Goal: Information Seeking & Learning: Learn about a topic

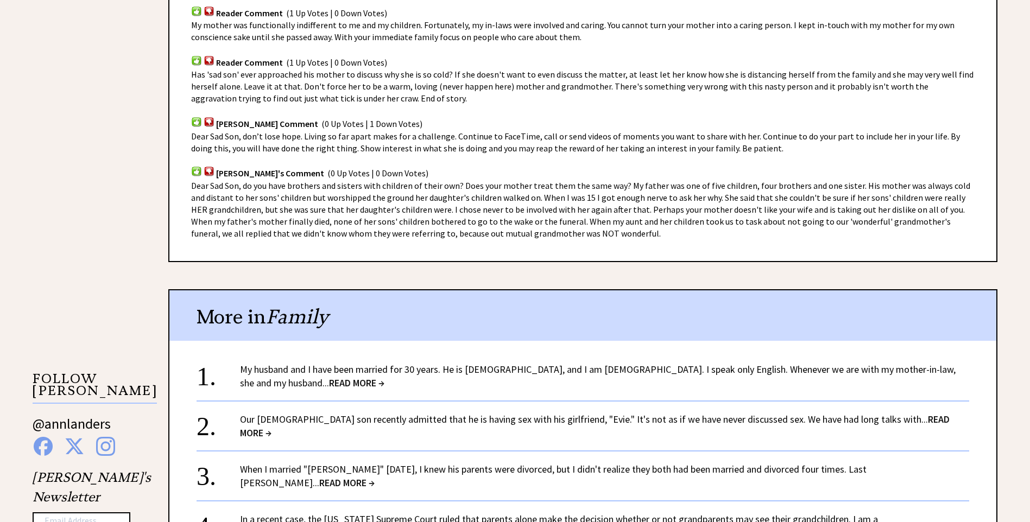
scroll to position [977, 0]
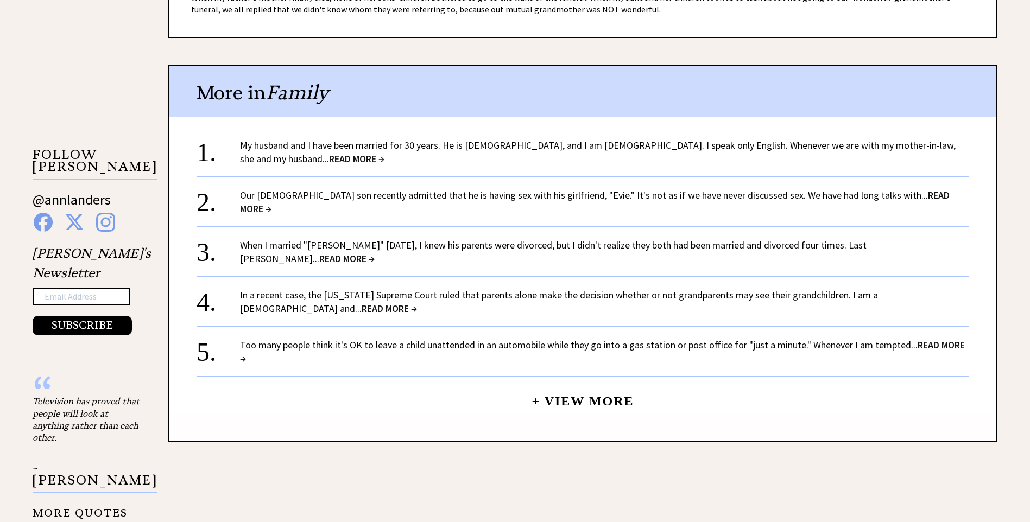
click at [352, 146] on link "My husband and I have been married for 30 years. He is [DEMOGRAPHIC_DATA], and …" at bounding box center [598, 152] width 716 height 26
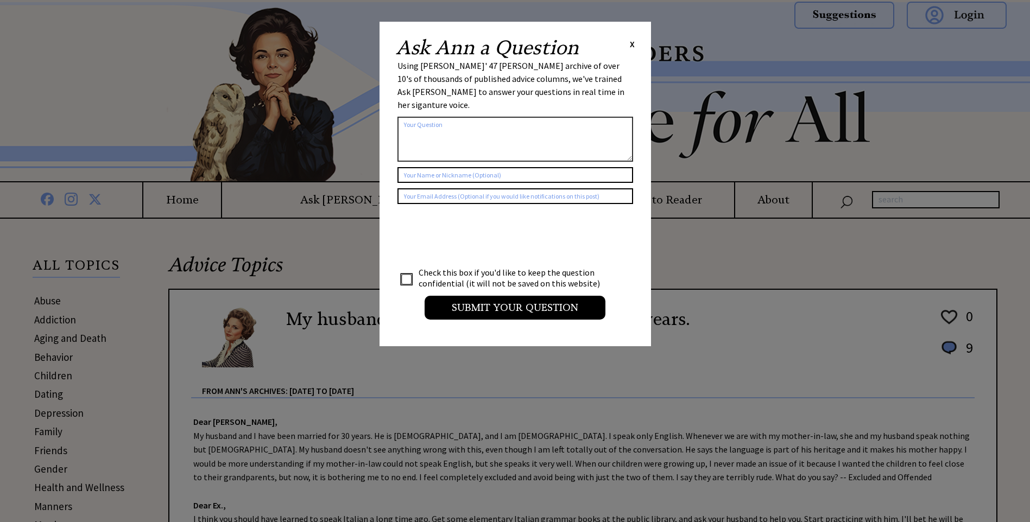
click at [630, 42] on span "X" at bounding box center [632, 44] width 5 height 11
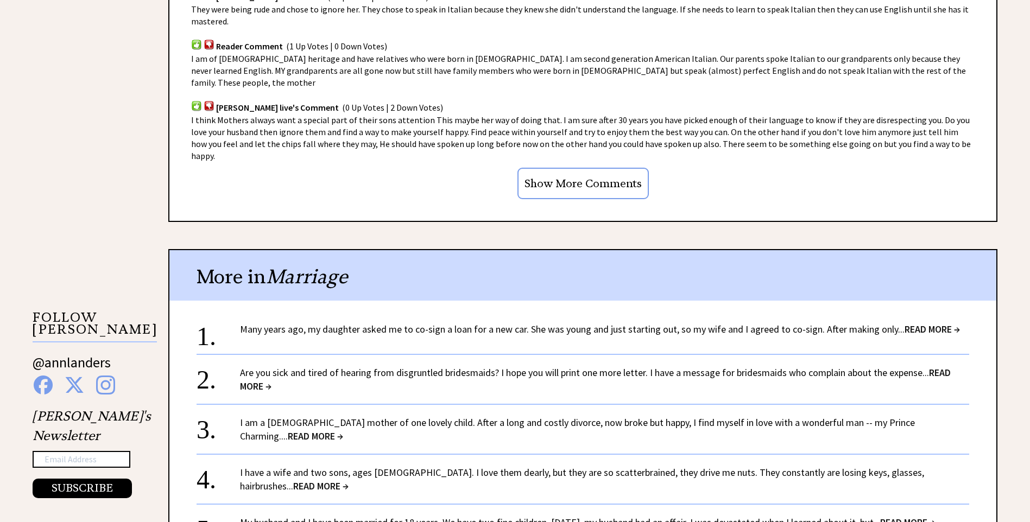
scroll to position [1031, 0]
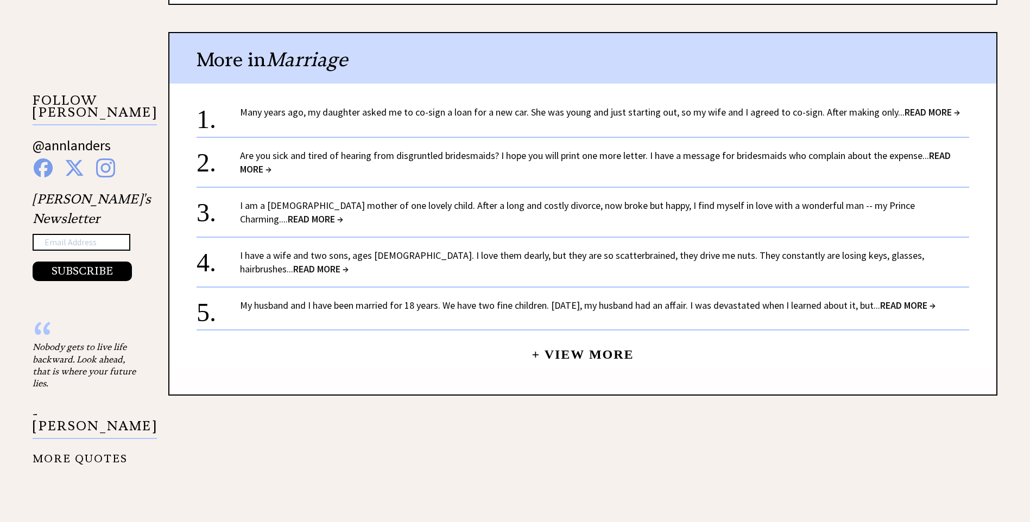
click at [559, 106] on link "Many years ago, my daughter asked me to co-sign a loan for a new car. She was y…" at bounding box center [600, 112] width 720 height 12
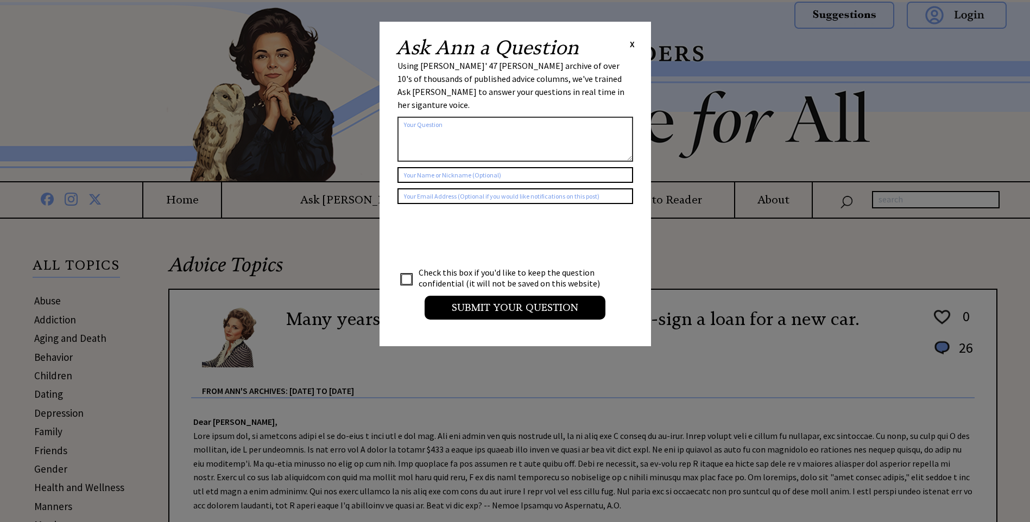
click at [630, 43] on span "X" at bounding box center [632, 44] width 5 height 11
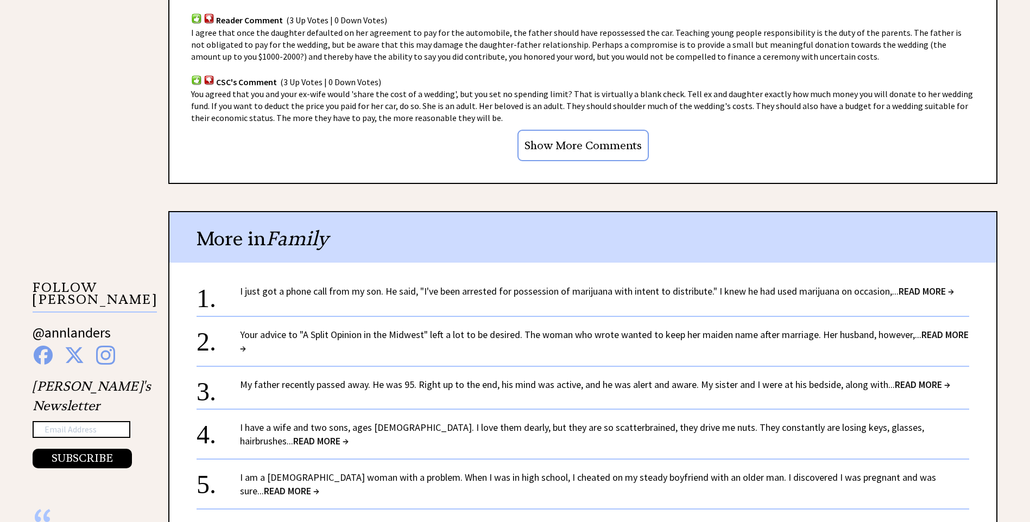
scroll to position [1086, 0]
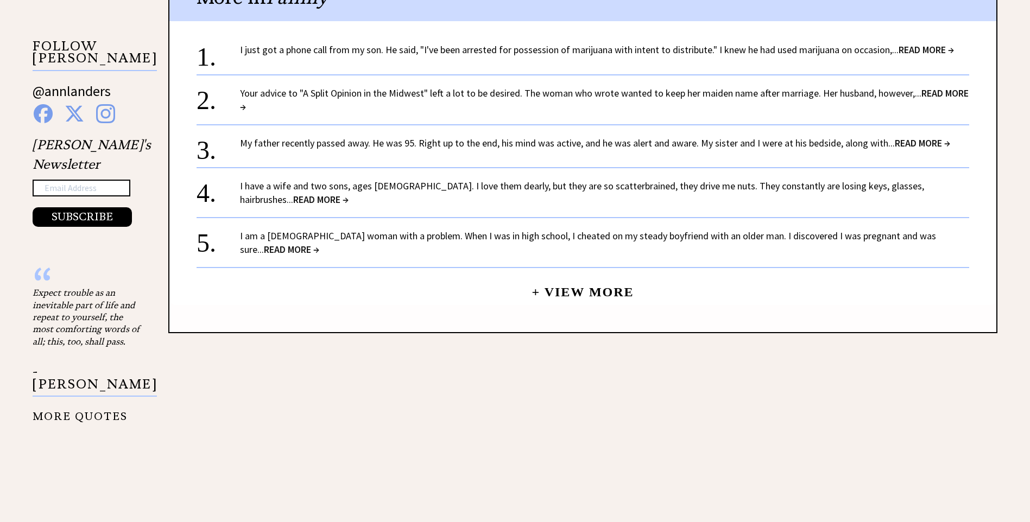
click at [940, 50] on span "READ MORE →" at bounding box center [925, 49] width 55 height 12
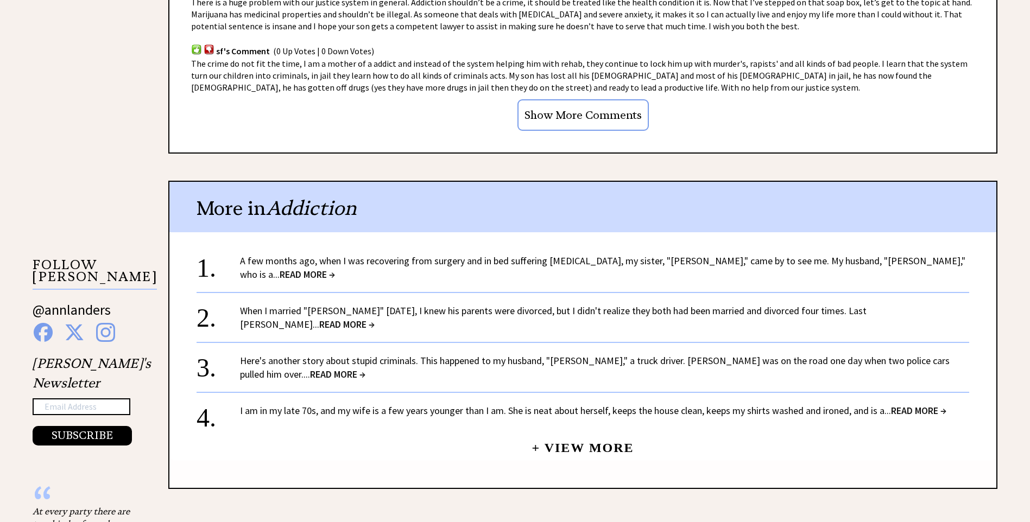
scroll to position [923, 0]
